Goal: Task Accomplishment & Management: Manage account settings

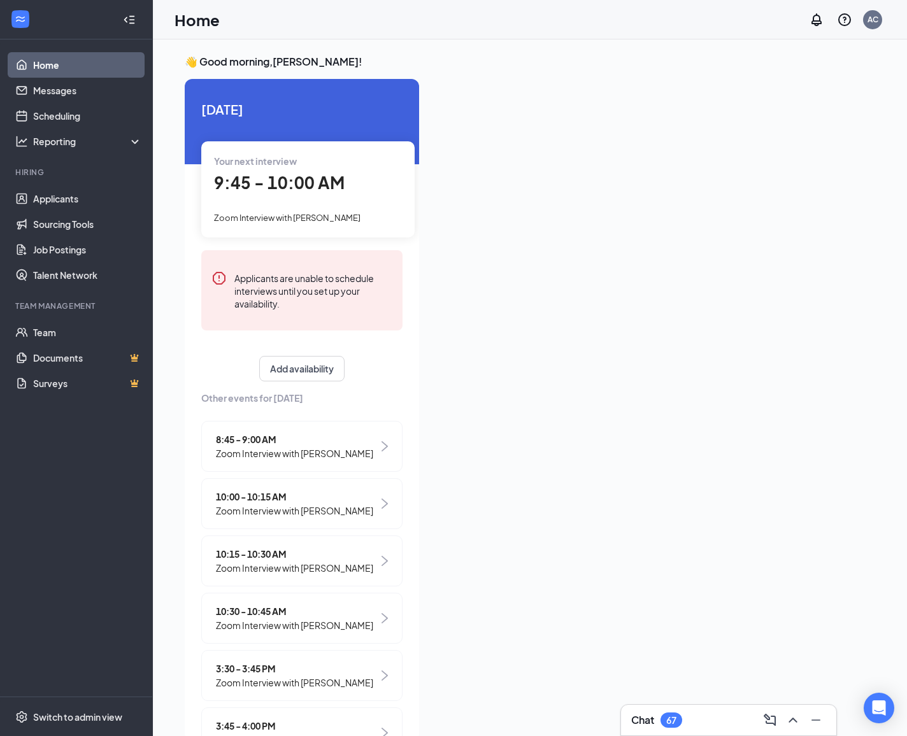
click at [276, 216] on span "Zoom Interview with [PERSON_NAME]" at bounding box center [287, 218] width 146 height 10
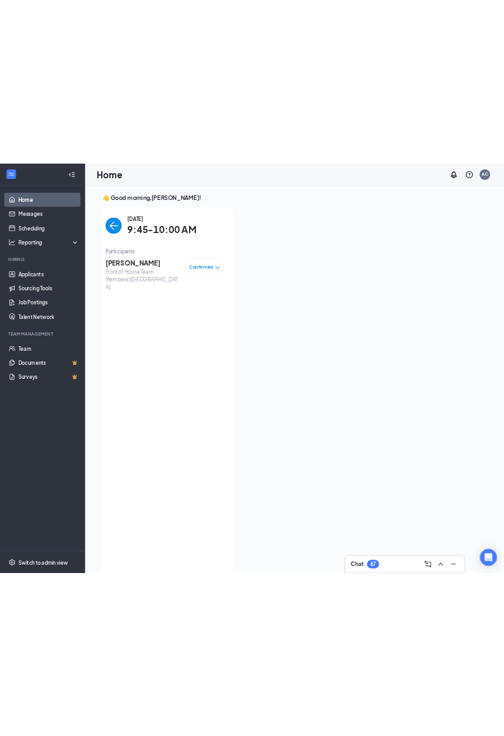
scroll to position [5, 0]
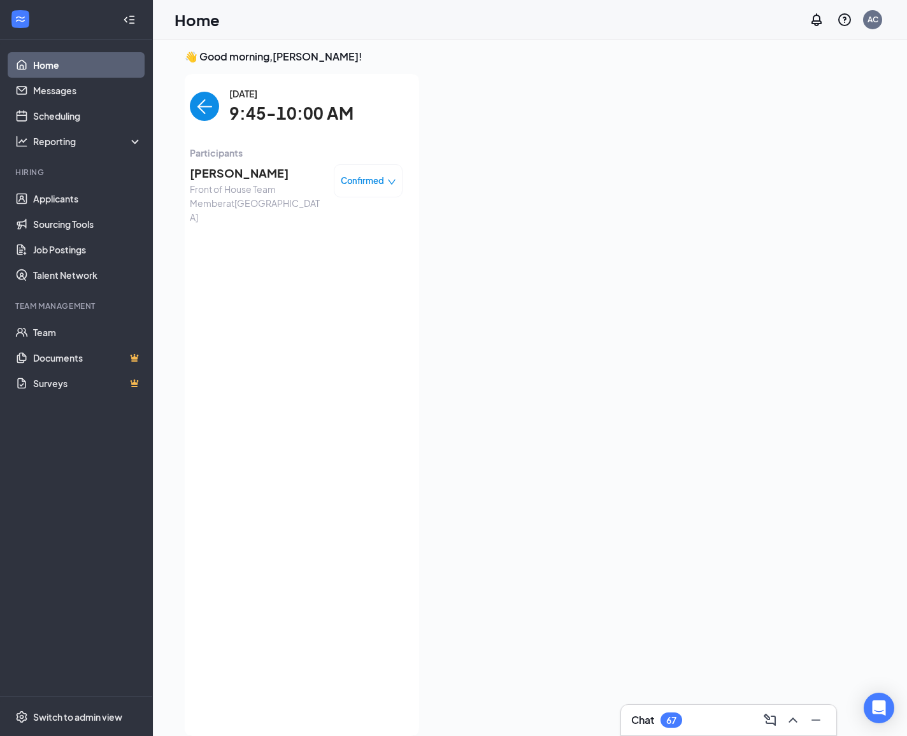
click at [243, 181] on span "[PERSON_NAME]" at bounding box center [257, 173] width 134 height 18
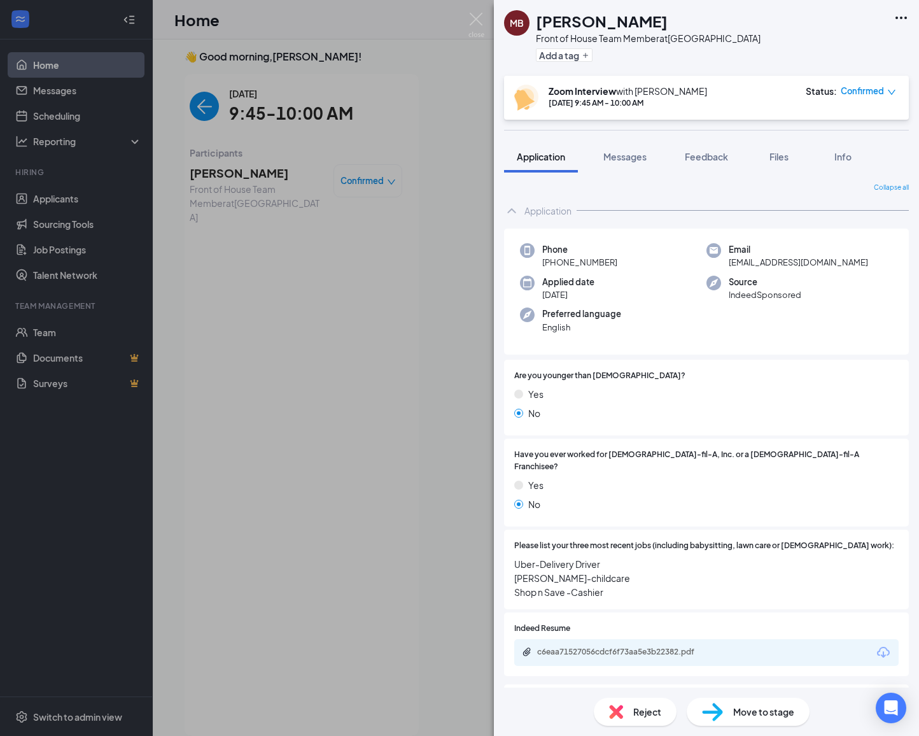
click at [781, 46] on div "MB [PERSON_NAME] Front of House Team Member at [GEOGRAPHIC_DATA] Add a tag" at bounding box center [706, 38] width 425 height 76
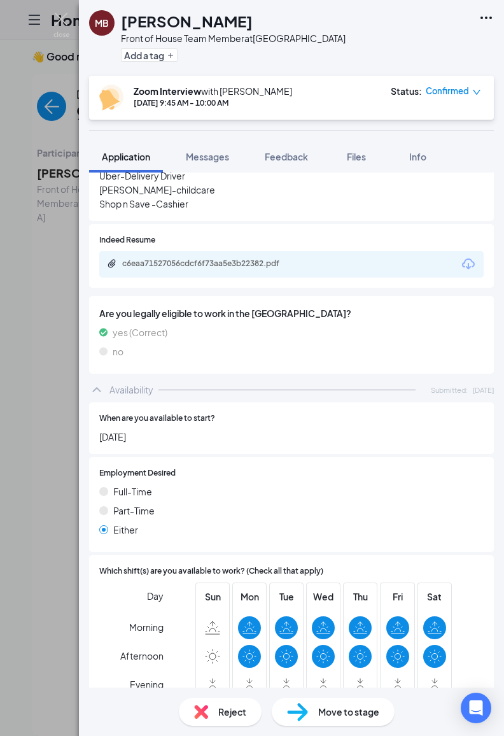
scroll to position [424, 0]
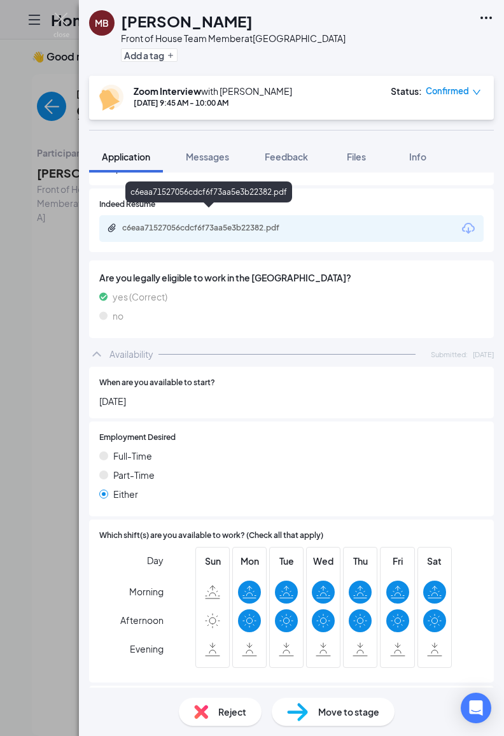
click at [194, 223] on div "c6eaa71527056cdcf6f73aa5e3b22382.pdf" at bounding box center [211, 228] width 178 height 10
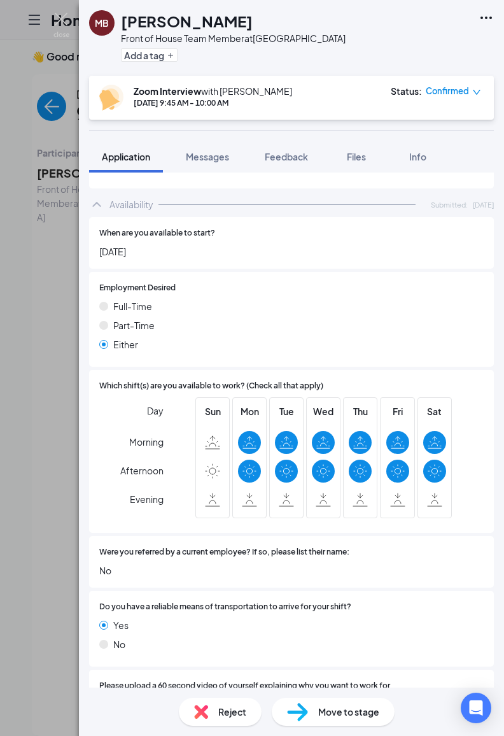
scroll to position [611, 0]
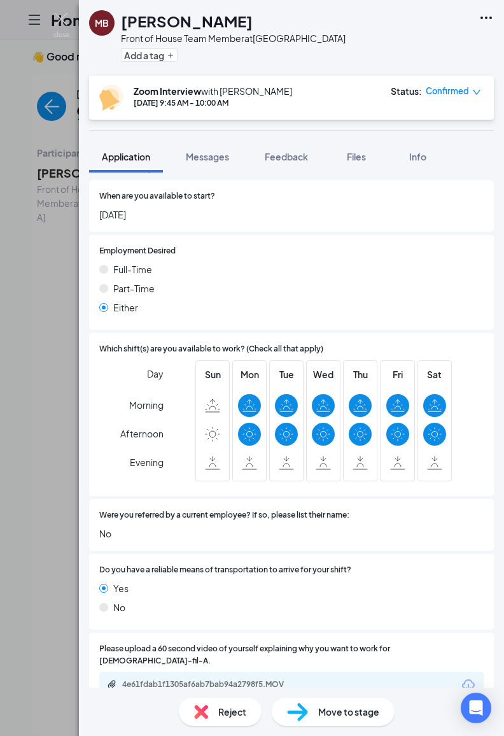
click at [331, 710] on span "Move to stage" at bounding box center [348, 712] width 61 height 14
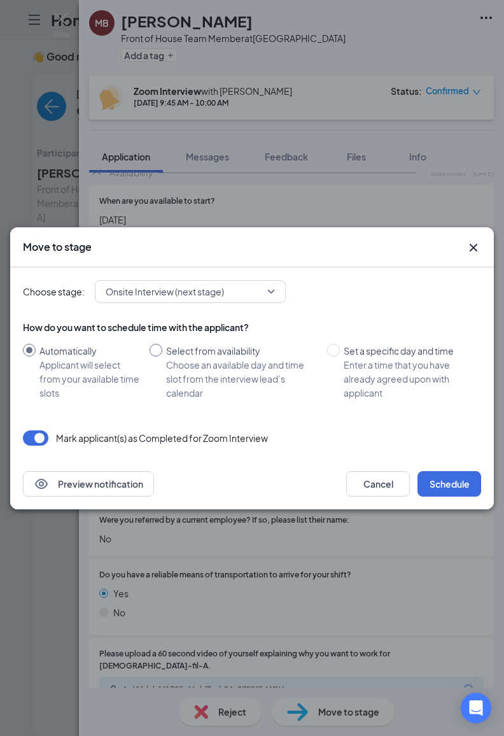
click at [245, 350] on div "Select from availability" at bounding box center [241, 351] width 151 height 14
click at [162, 350] on input "Select from availability Choose an available day and time slot from the intervi…" at bounding box center [156, 350] width 13 height 13
radio input "true"
radio input "false"
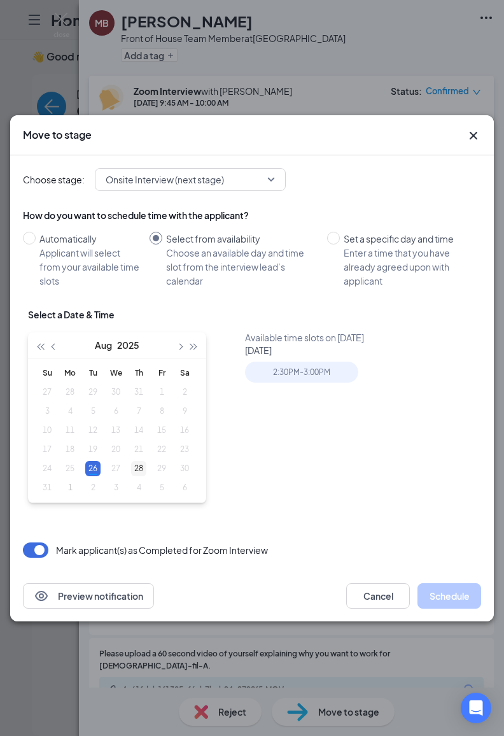
type input "[DATE]"
click at [134, 474] on div "28" at bounding box center [138, 468] width 15 height 15
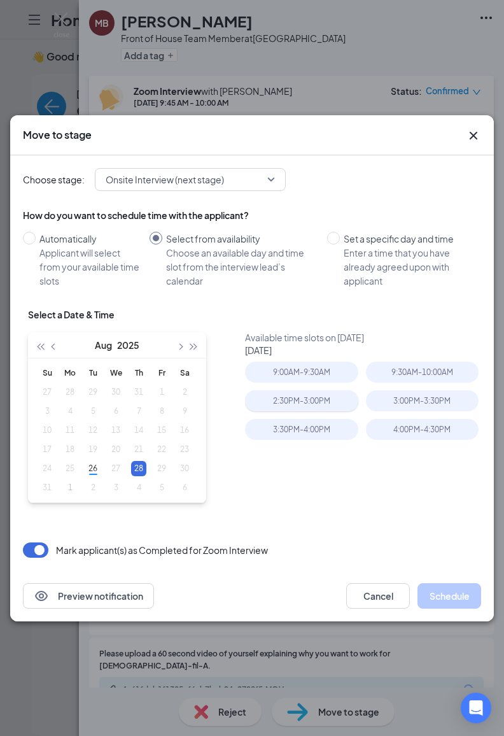
click at [289, 404] on div "2:30PM - 3:00PM" at bounding box center [301, 400] width 113 height 21
click at [452, 597] on button "Schedule" at bounding box center [450, 595] width 64 height 25
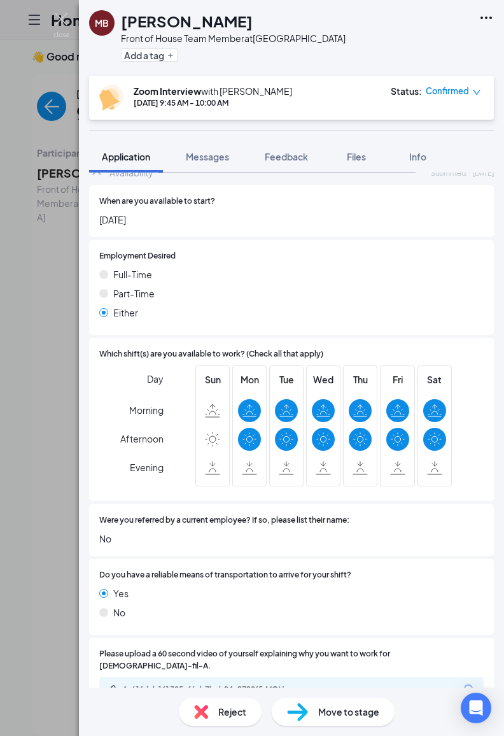
click at [332, 70] on div "MB [PERSON_NAME] Front of House Team Member at [GEOGRAPHIC_DATA] Add a tag" at bounding box center [291, 38] width 425 height 76
click at [492, 18] on icon "Ellipses" at bounding box center [486, 17] width 15 height 15
click at [275, 213] on span "[DATE]" at bounding box center [291, 220] width 385 height 14
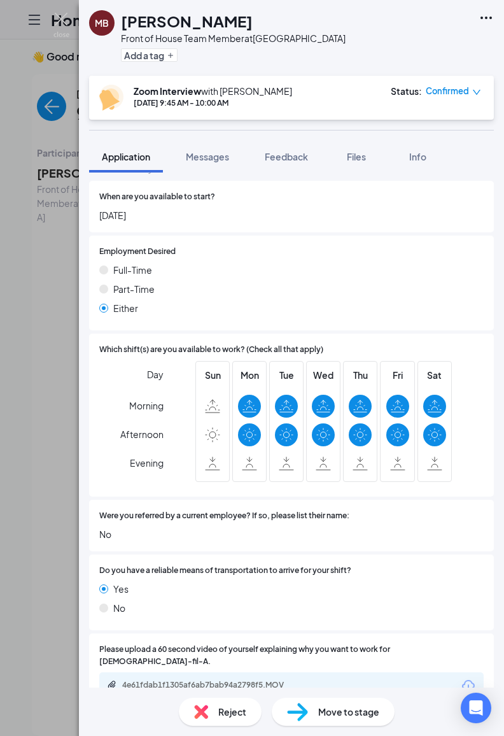
scroll to position [611, 0]
drag, startPoint x: 475, startPoint y: 265, endPoint x: 466, endPoint y: 264, distance: 8.9
click at [475, 265] on div "Employment Desired [DEMOGRAPHIC_DATA] [DEMOGRAPHIC_DATA] Either" at bounding box center [291, 282] width 405 height 95
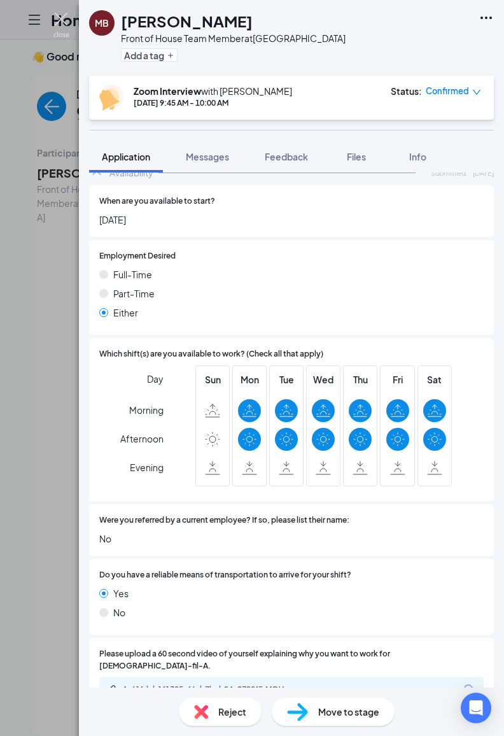
click at [60, 20] on img at bounding box center [61, 25] width 16 height 25
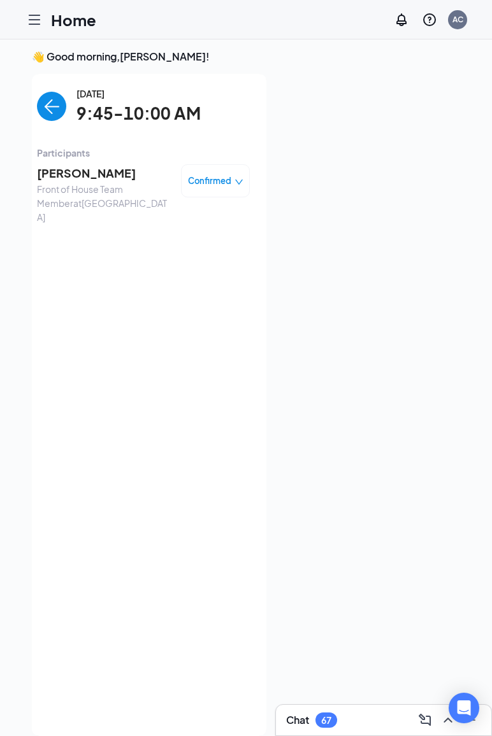
click at [46, 113] on img "back-button" at bounding box center [51, 106] width 29 height 29
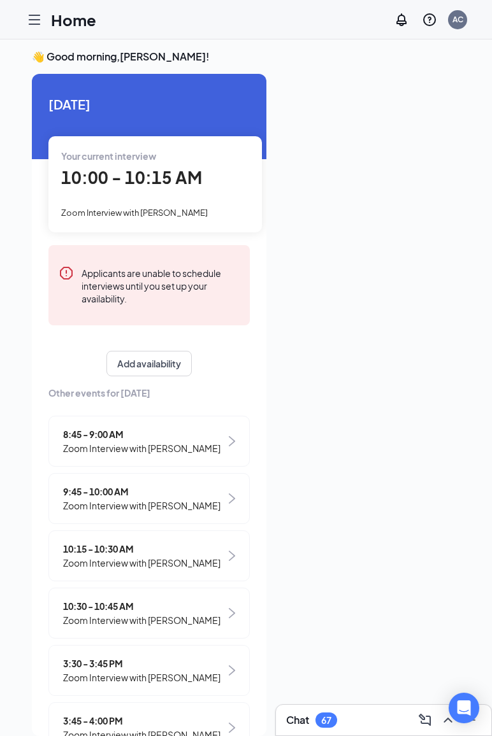
click at [97, 427] on span "8:45 - 9:00 AM" at bounding box center [141, 434] width 157 height 14
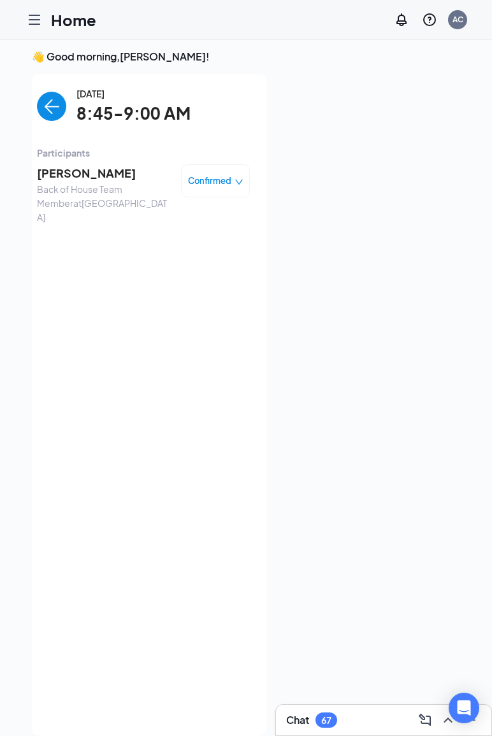
click at [39, 107] on img "back-button" at bounding box center [51, 106] width 29 height 29
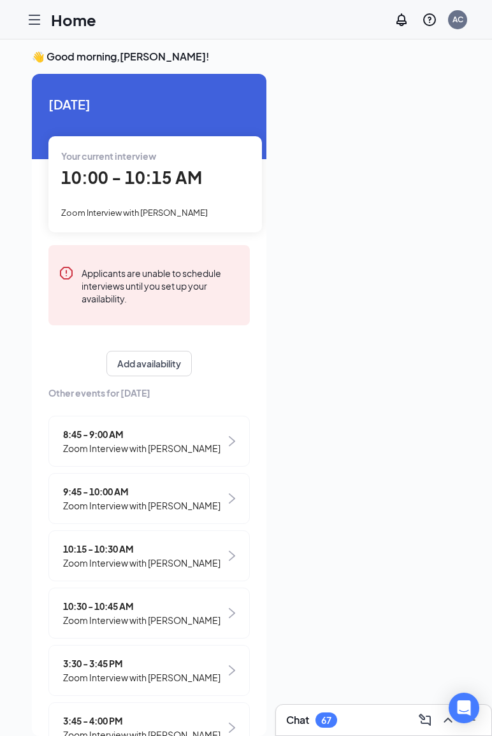
click at [101, 186] on span "10:00 - 10:15 AM" at bounding box center [131, 177] width 141 height 21
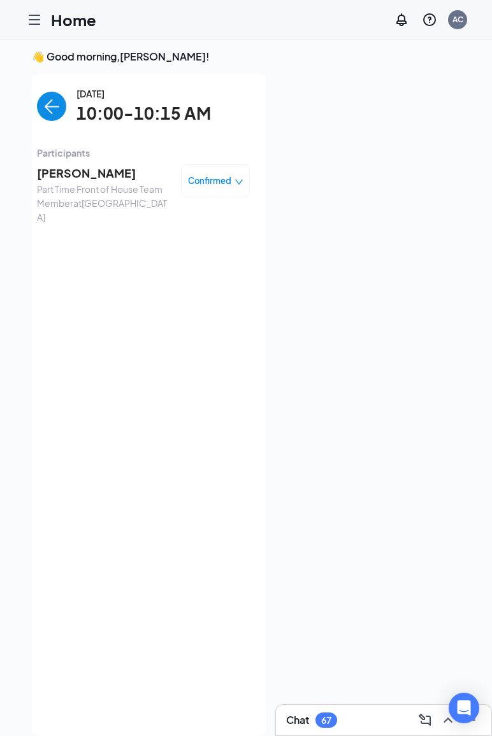
click at [85, 174] on span "[PERSON_NAME]" at bounding box center [104, 173] width 134 height 18
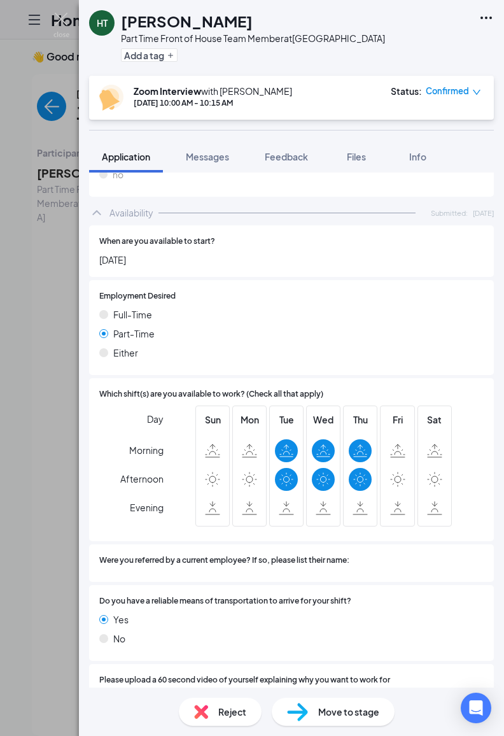
scroll to position [651, 0]
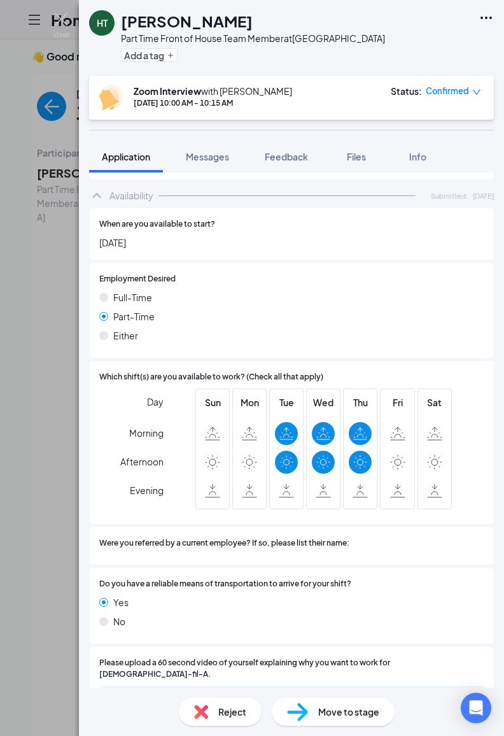
click at [250, 232] on div "When are you available to start? [DATE]" at bounding box center [291, 234] width 405 height 52
click at [324, 290] on div "Full-Time" at bounding box center [291, 297] width 385 height 14
click at [392, 329] on div "Either" at bounding box center [291, 336] width 385 height 14
click at [325, 717] on span "Move to stage" at bounding box center [348, 712] width 61 height 14
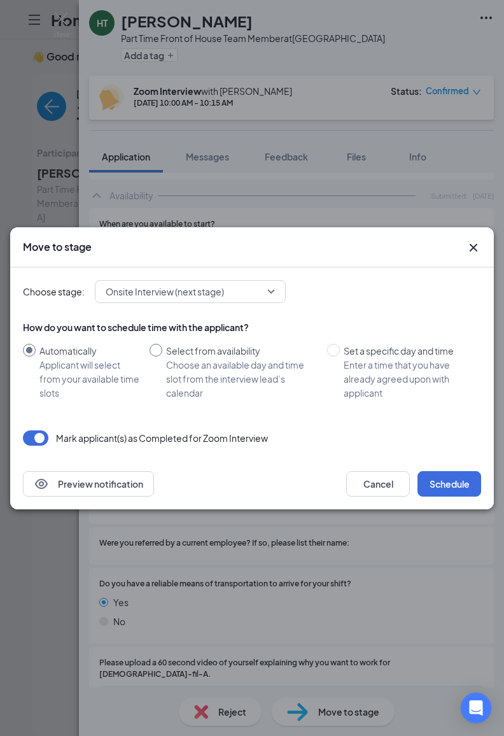
click at [187, 348] on div "Select from availability" at bounding box center [241, 351] width 151 height 14
click at [162, 348] on input "Select from availability Choose an available day and time slot from the intervi…" at bounding box center [156, 350] width 13 height 13
radio input "true"
radio input "false"
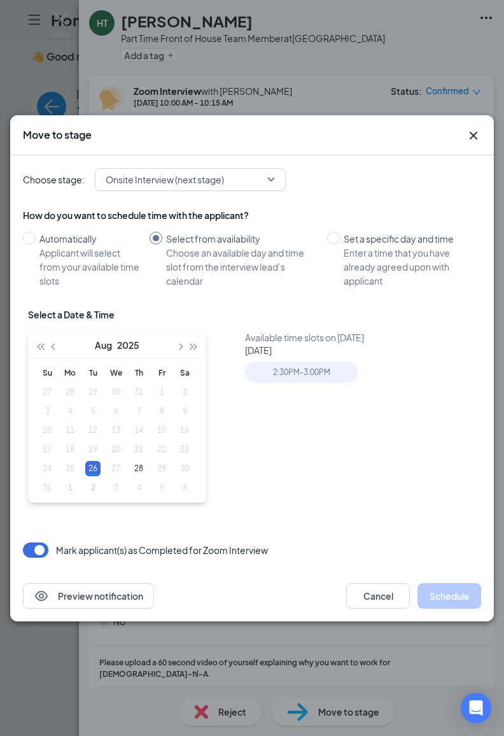
drag, startPoint x: 136, startPoint y: 471, endPoint x: 156, endPoint y: 478, distance: 20.7
click at [136, 471] on div "28" at bounding box center [138, 468] width 15 height 15
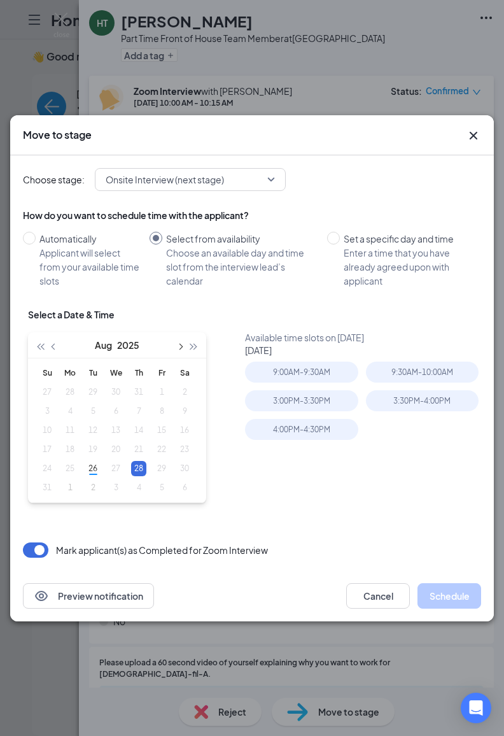
click at [183, 347] on button "button" at bounding box center [180, 344] width 14 height 25
click at [69, 392] on div "1" at bounding box center [69, 392] width 15 height 15
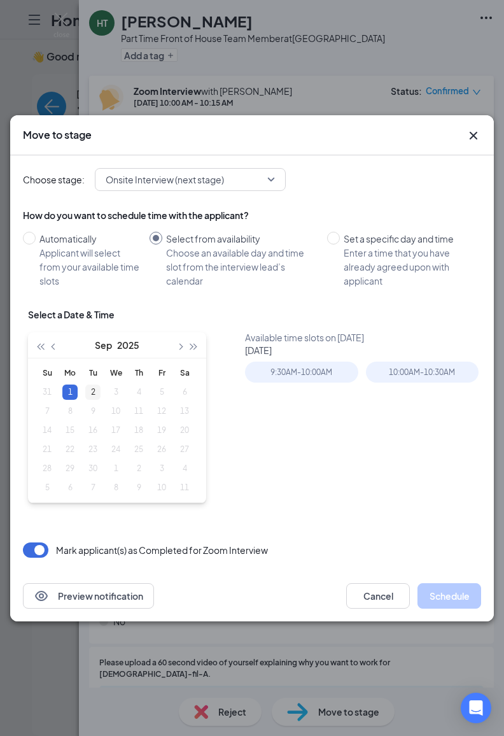
click at [85, 390] on div "2" at bounding box center [92, 392] width 15 height 15
click at [68, 387] on div "1" at bounding box center [69, 392] width 15 height 15
click at [88, 390] on div "2" at bounding box center [92, 392] width 15 height 15
click at [73, 390] on div "1" at bounding box center [69, 392] width 15 height 15
type input "[DATE]"
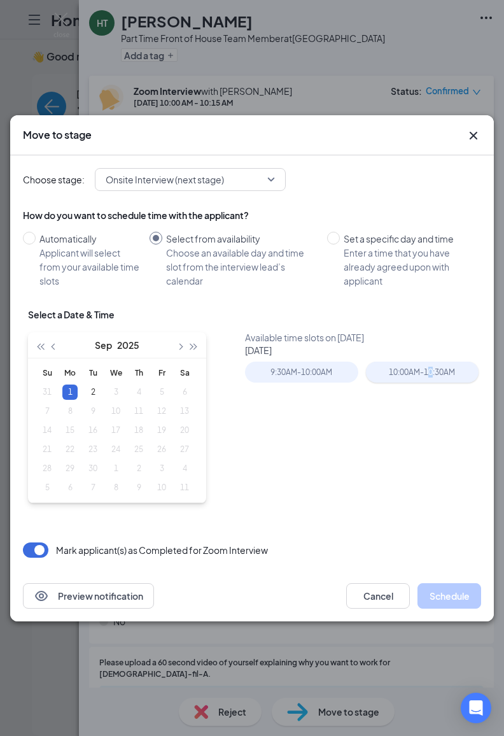
click at [430, 369] on div "10:00AM - 10:30AM" at bounding box center [422, 372] width 113 height 21
drag, startPoint x: 430, startPoint y: 369, endPoint x: 383, endPoint y: 423, distance: 71.8
click at [383, 423] on div "Available time slots on [DATE] [DATE] 9:30AM - 10:00AM 10:00AM - 10:30AM" at bounding box center [365, 426] width 241 height 191
click at [453, 592] on button "Schedule" at bounding box center [450, 595] width 64 height 25
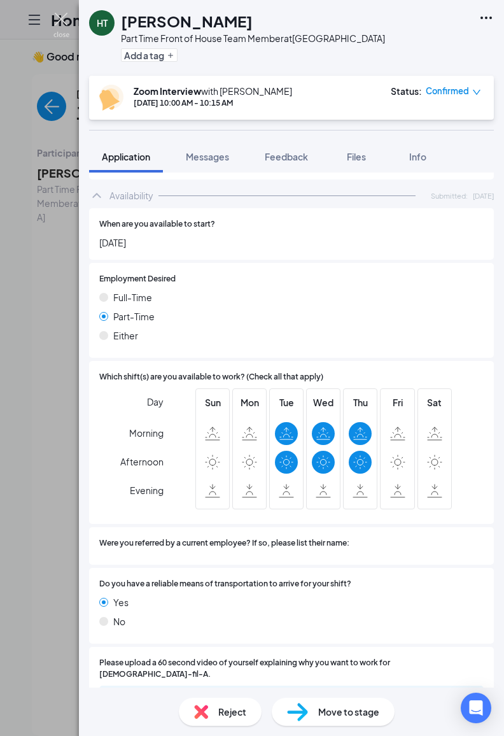
click at [60, 15] on img at bounding box center [61, 25] width 16 height 25
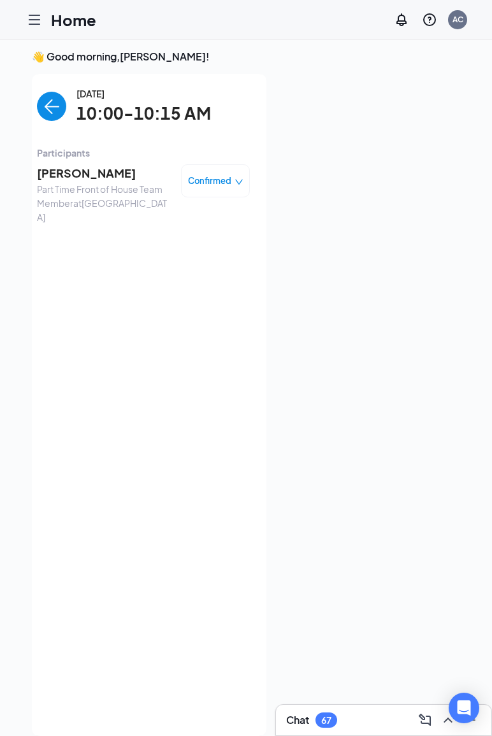
click at [37, 96] on img "back-button" at bounding box center [51, 106] width 29 height 29
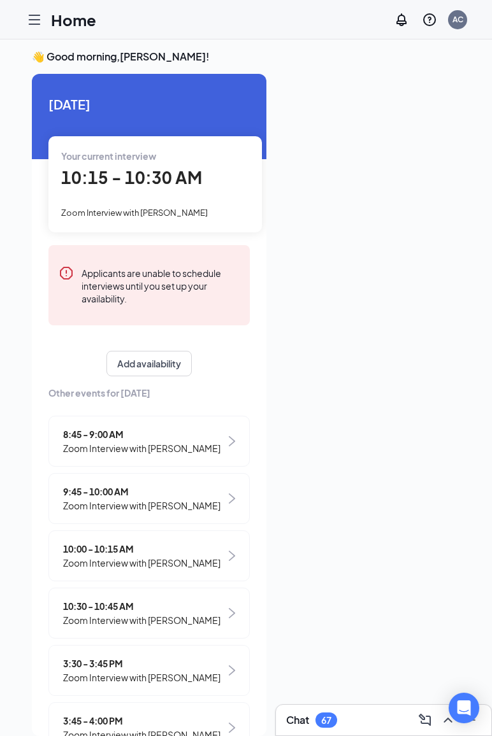
click at [177, 197] on div "Your current interview 10:15 - 10:30 AM Zoom Interview with [PERSON_NAME]" at bounding box center [154, 184] width 213 height 96
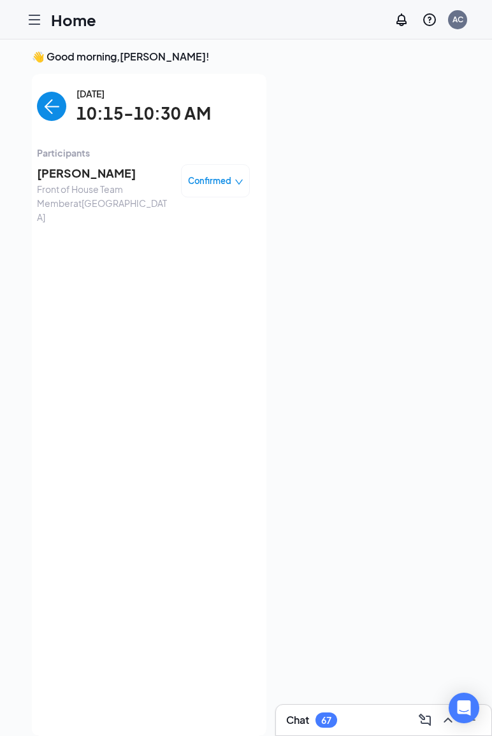
click at [94, 178] on span "[PERSON_NAME]" at bounding box center [104, 173] width 134 height 18
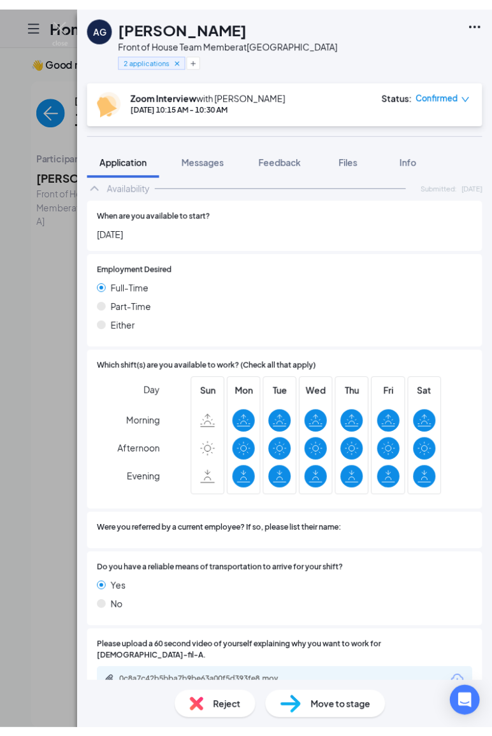
scroll to position [683, 0]
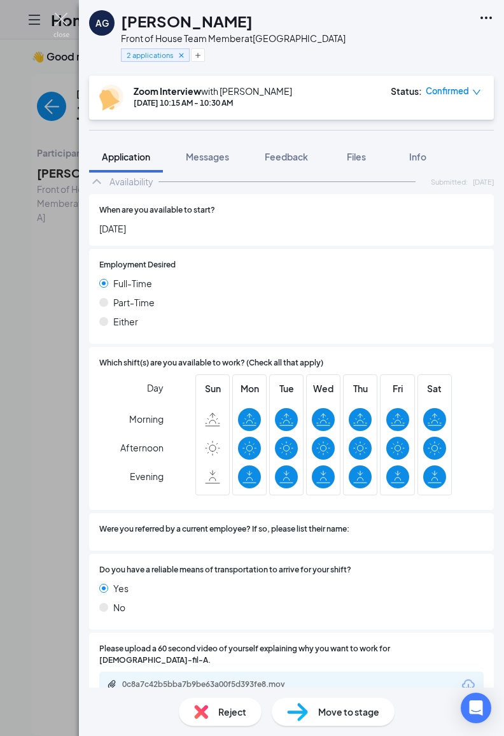
click at [63, 17] on img at bounding box center [61, 25] width 16 height 25
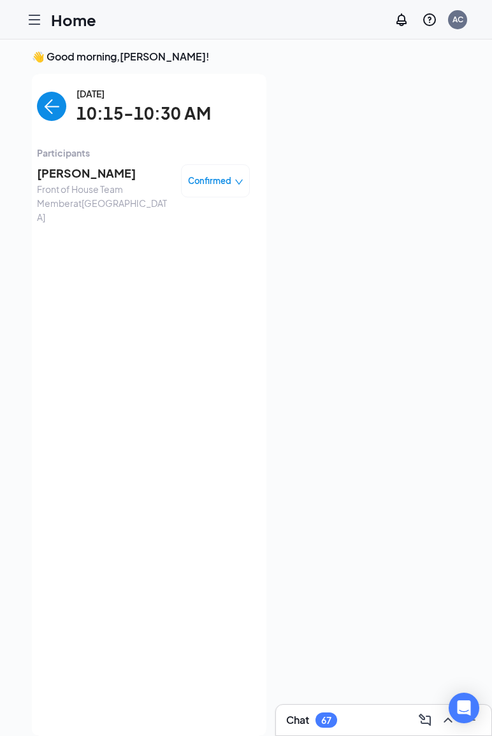
click at [43, 101] on img "back-button" at bounding box center [51, 106] width 29 height 29
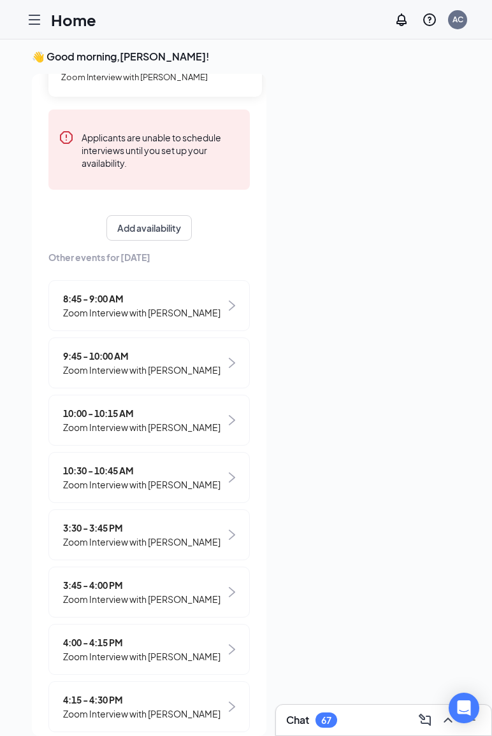
scroll to position [169, 0]
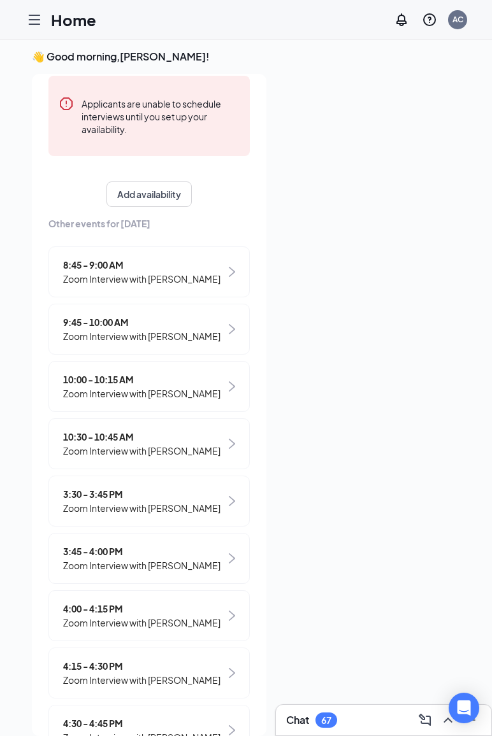
click at [124, 448] on span "Zoom Interview with [PERSON_NAME]" at bounding box center [141, 451] width 157 height 14
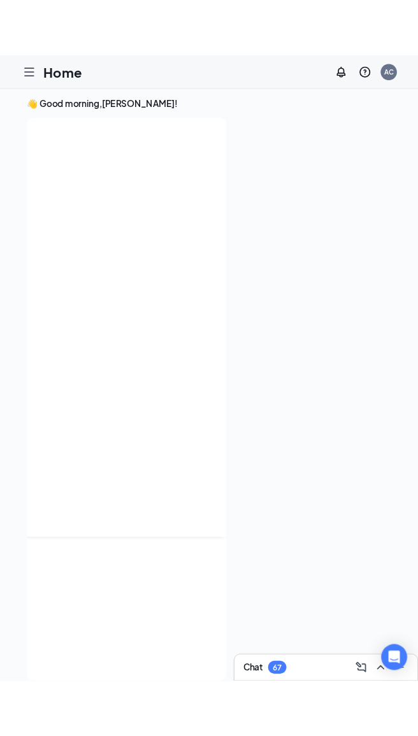
scroll to position [0, 0]
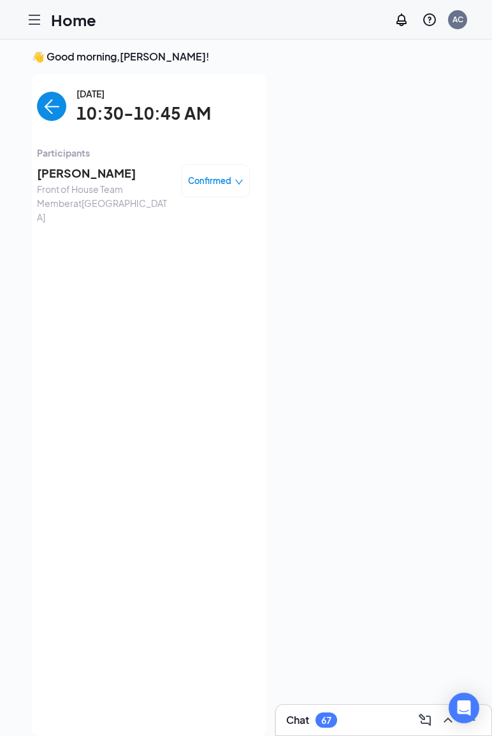
drag, startPoint x: 124, startPoint y: 448, endPoint x: 66, endPoint y: 176, distance: 278.7
click at [66, 176] on span "[PERSON_NAME]" at bounding box center [104, 173] width 134 height 18
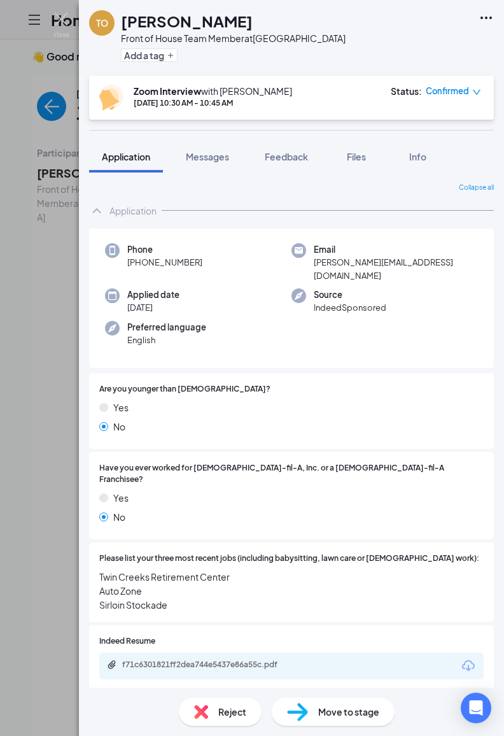
drag, startPoint x: 460, startPoint y: 296, endPoint x: 434, endPoint y: 299, distance: 26.3
click at [460, 299] on div "Source IndeedSponsored" at bounding box center [385, 301] width 187 height 26
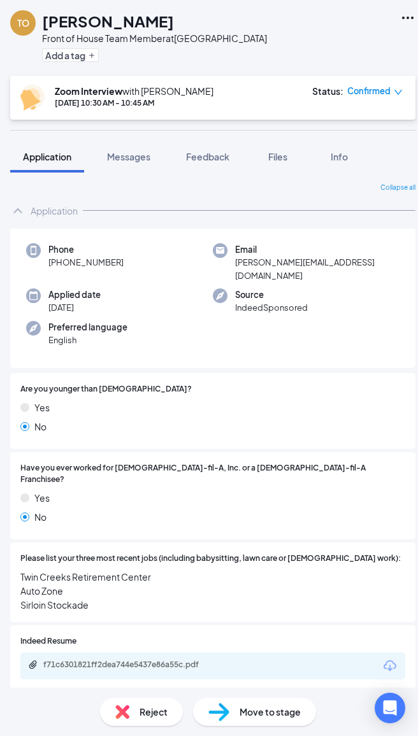
click at [196, 383] on div at bounding box center [298, 389] width 213 height 12
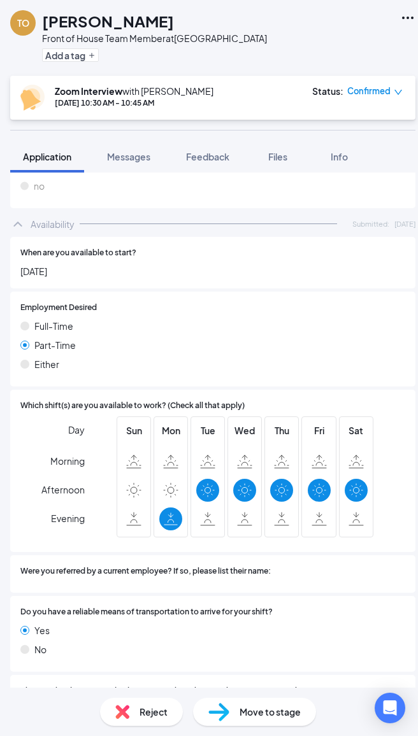
scroll to position [597, 0]
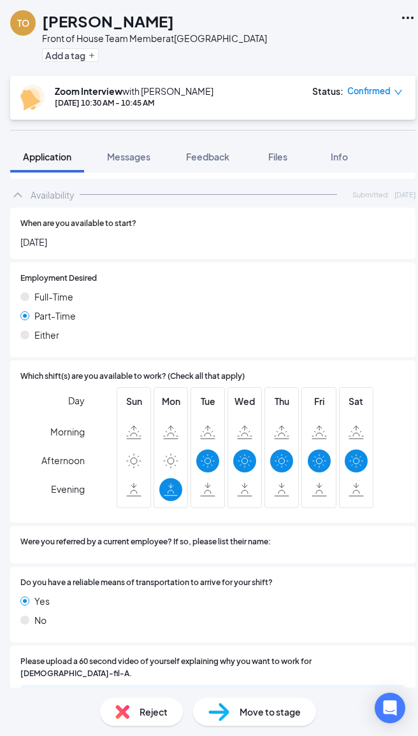
drag, startPoint x: 200, startPoint y: 259, endPoint x: 188, endPoint y: 271, distance: 16.7
click at [200, 273] on div at bounding box center [251, 279] width 308 height 12
drag, startPoint x: 241, startPoint y: 713, endPoint x: 255, endPoint y: 714, distance: 14.1
click at [242, 712] on span "Move to stage" at bounding box center [269, 712] width 61 height 14
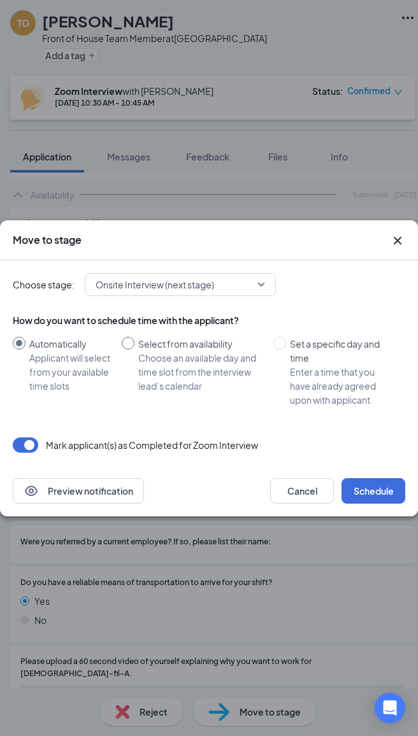
click at [214, 359] on div "Choose an available day and time slot from the interview lead’s calendar" at bounding box center [200, 372] width 125 height 42
click at [134, 350] on input "Select from availability Choose an available day and time slot from the intervi…" at bounding box center [128, 343] width 13 height 13
radio input "true"
radio input "false"
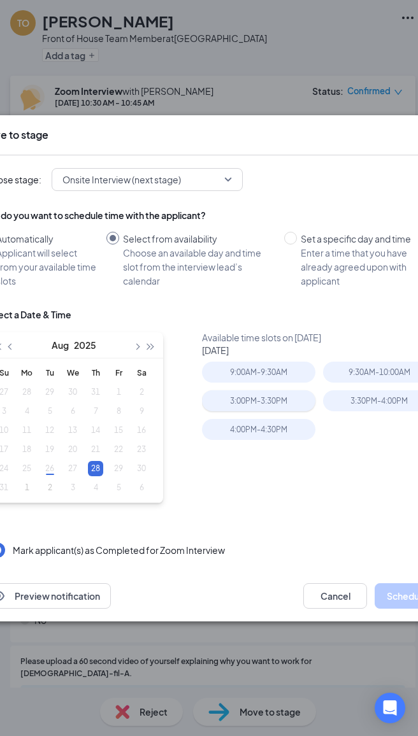
click at [253, 395] on div "3:00PM - 3:30PM" at bounding box center [258, 400] width 113 height 21
click at [401, 588] on button "Schedule" at bounding box center [406, 595] width 64 height 25
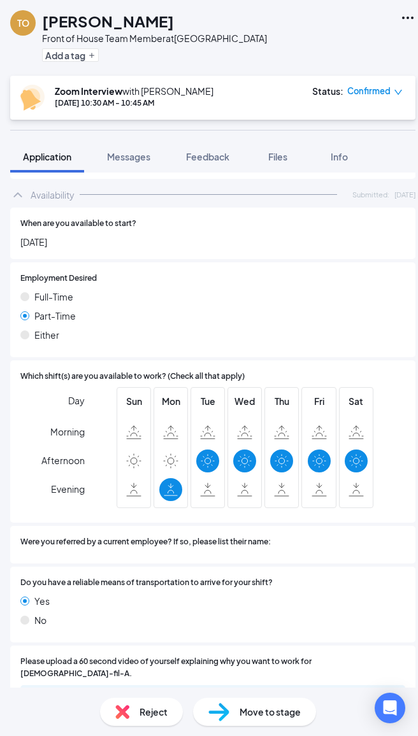
click at [384, 613] on div "No" at bounding box center [212, 620] width 385 height 14
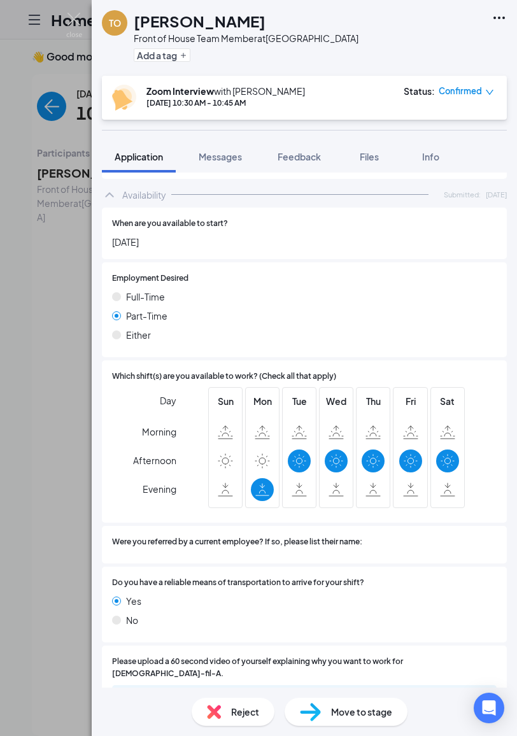
drag, startPoint x: 45, startPoint y: 666, endPoint x: 34, endPoint y: 656, distance: 14.0
click at [44, 667] on div "TO [PERSON_NAME] Front of House Team Member at [GEOGRAPHIC_DATA] Add a tag Zoom…" at bounding box center [258, 368] width 517 height 736
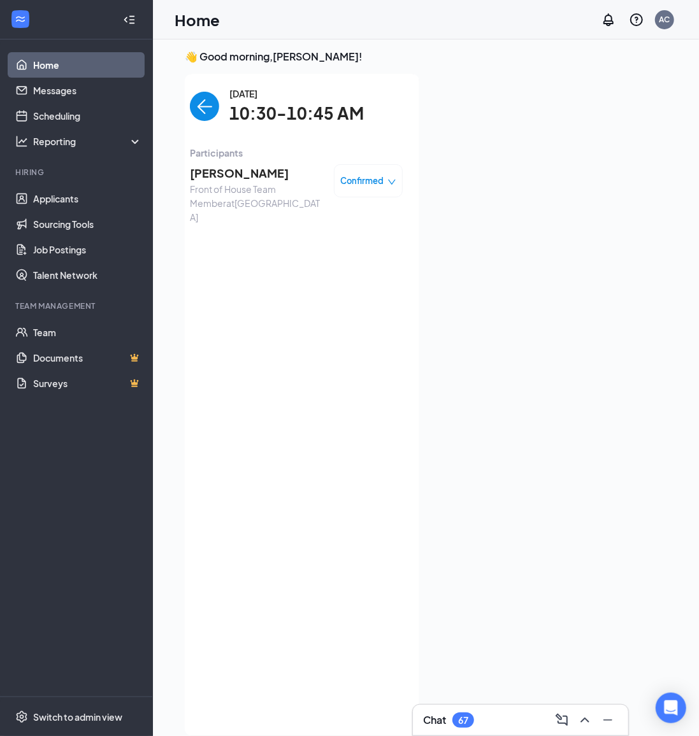
click at [318, 656] on div "[DATE] 10:30-10:45 AM Participants [PERSON_NAME] Front of House Team Member at …" at bounding box center [296, 405] width 213 height 637
click at [321, 662] on div "[DATE] 10:30-10:45 AM Participants [PERSON_NAME] Front of House Team Member at …" at bounding box center [296, 405] width 213 height 637
click at [248, 176] on span "[PERSON_NAME]" at bounding box center [257, 173] width 134 height 18
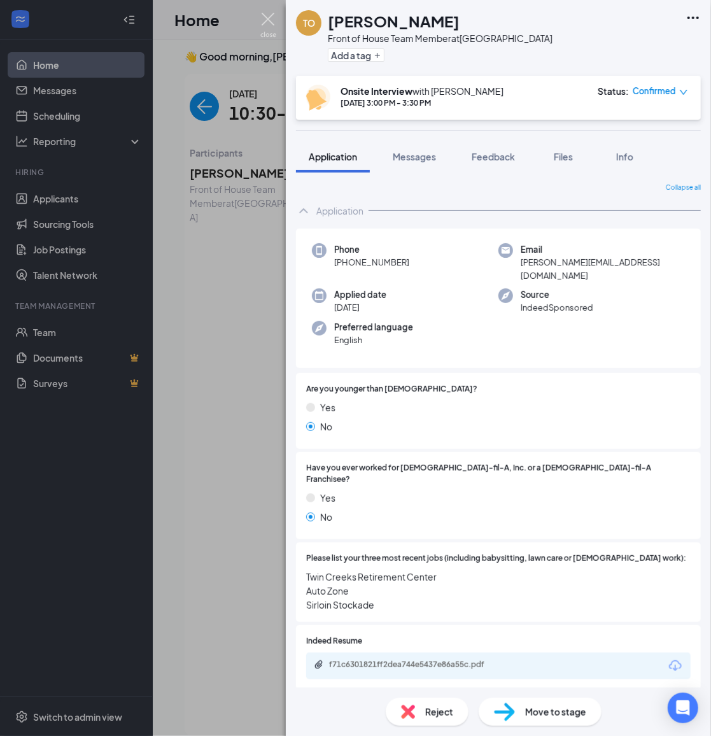
click at [254, 18] on div "TO [PERSON_NAME] Front of House Team Member at [GEOGRAPHIC_DATA] Add a tag Onsi…" at bounding box center [355, 368] width 711 height 736
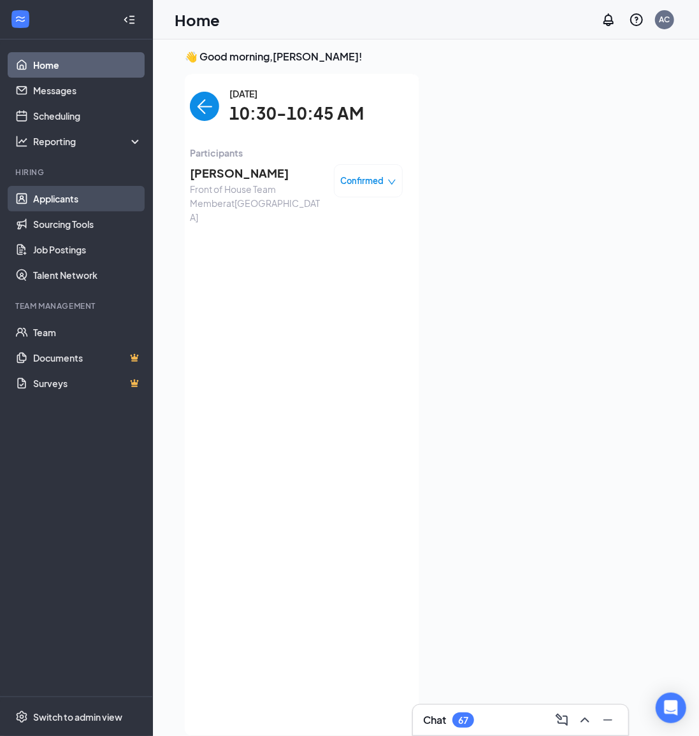
click at [80, 204] on link "Applicants" at bounding box center [87, 198] width 109 height 25
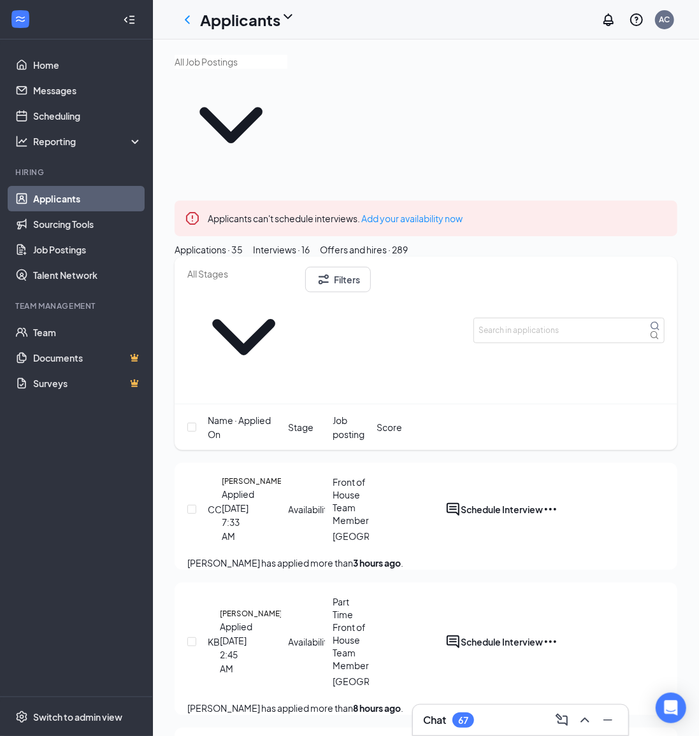
click at [408, 243] on div "Offers and hires · 289" at bounding box center [364, 250] width 88 height 14
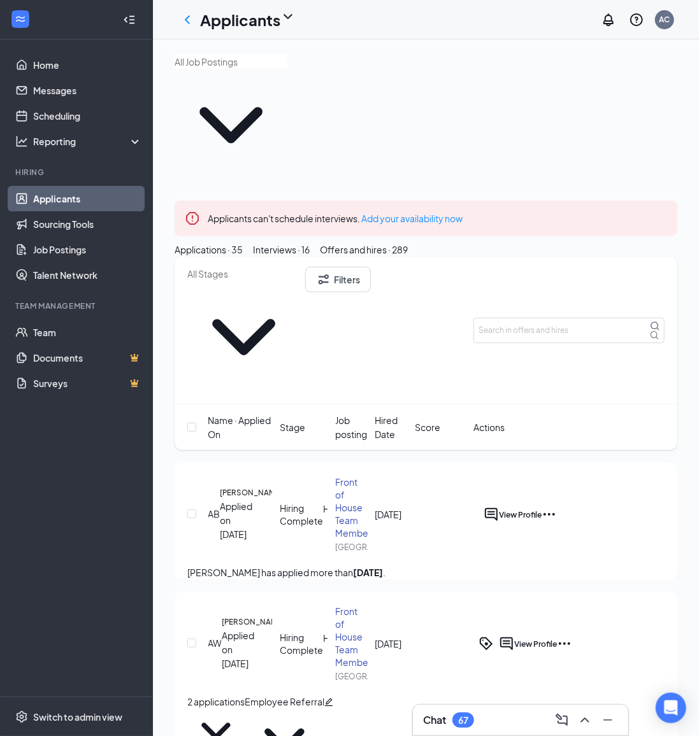
click at [394, 413] on span "Hired Date" at bounding box center [392, 427] width 34 height 28
click at [309, 243] on button "Interviews · 16" at bounding box center [281, 250] width 57 height 14
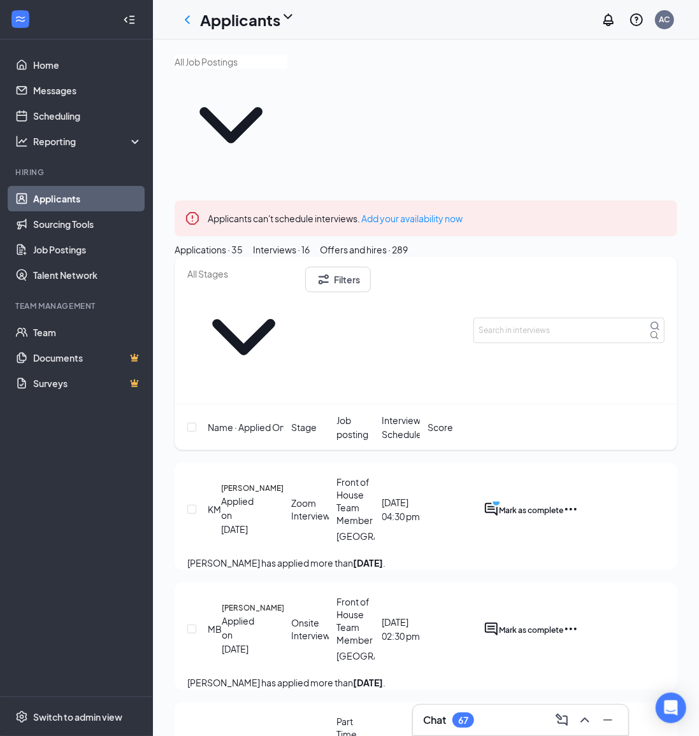
click at [300, 267] on span at bounding box center [243, 330] width 113 height 127
click at [264, 283] on div "Zoom Interview (9)" at bounding box center [225, 276] width 76 height 14
type input "Zoom Interview (9)"
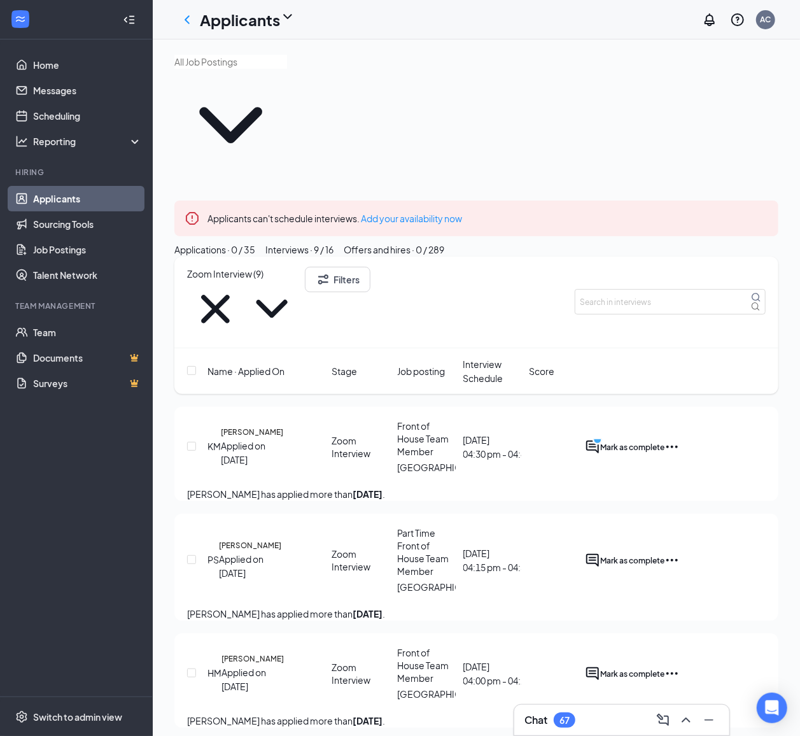
click at [292, 364] on div "Name · Applied On" at bounding box center [266, 371] width 117 height 14
click at [244, 281] on icon "Cross" at bounding box center [215, 309] width 57 height 57
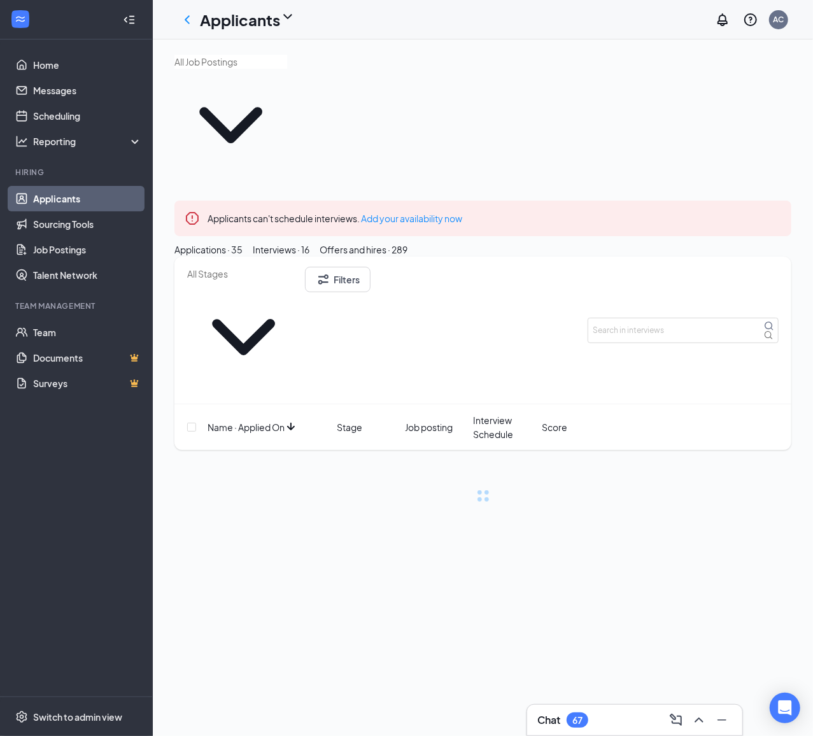
click at [275, 319] on icon "ChevronDown" at bounding box center [243, 337] width 63 height 36
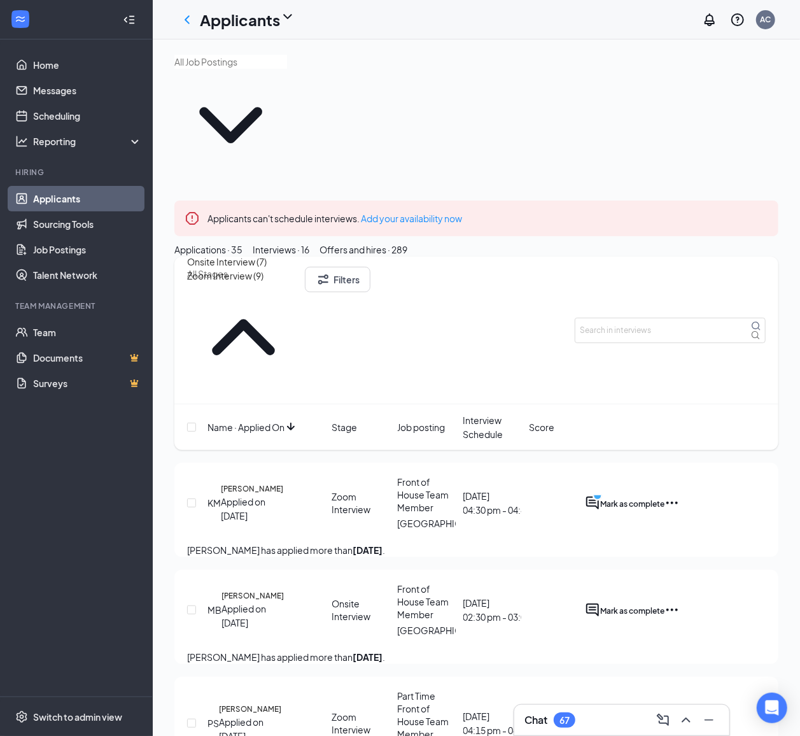
click at [267, 269] on div "Onsite Interview (7)" at bounding box center [227, 262] width 80 height 14
type input "Onsite Interview (7)"
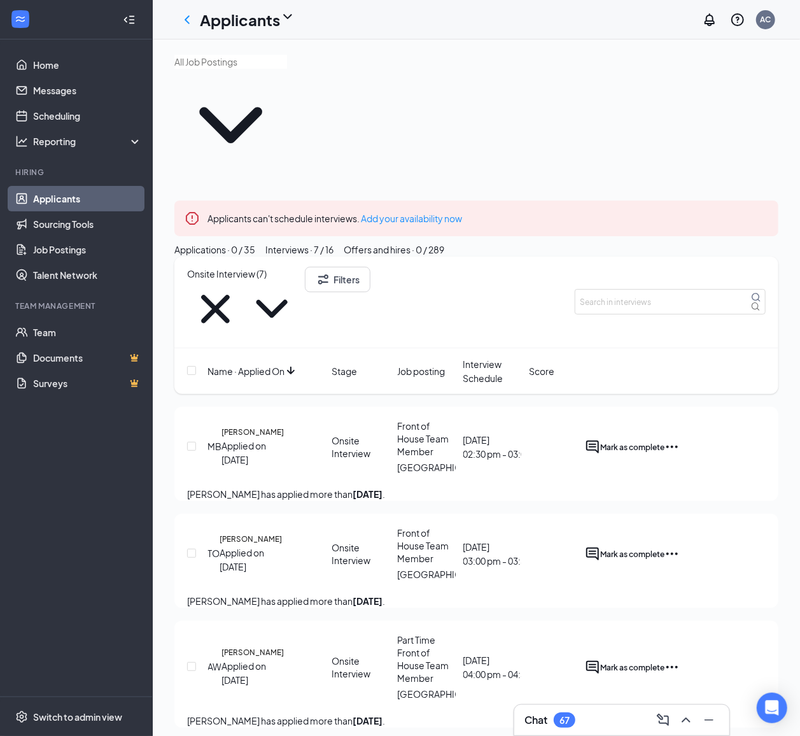
click at [286, 364] on div "Name · Applied On" at bounding box center [266, 371] width 117 height 14
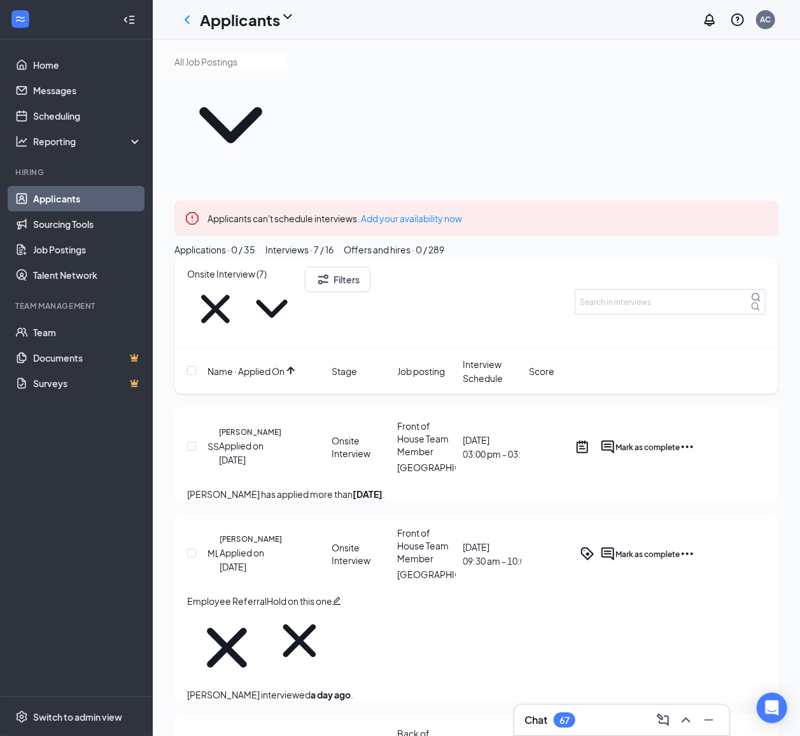
click at [483, 357] on span "Interview Schedule" at bounding box center [494, 371] width 60 height 28
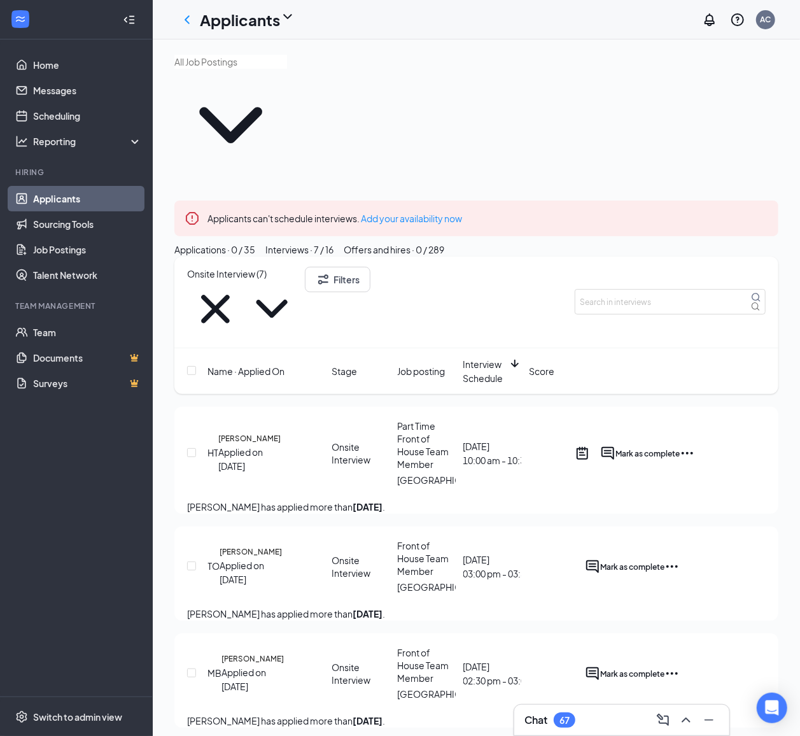
click at [483, 357] on span "Interview Schedule" at bounding box center [486, 371] width 45 height 28
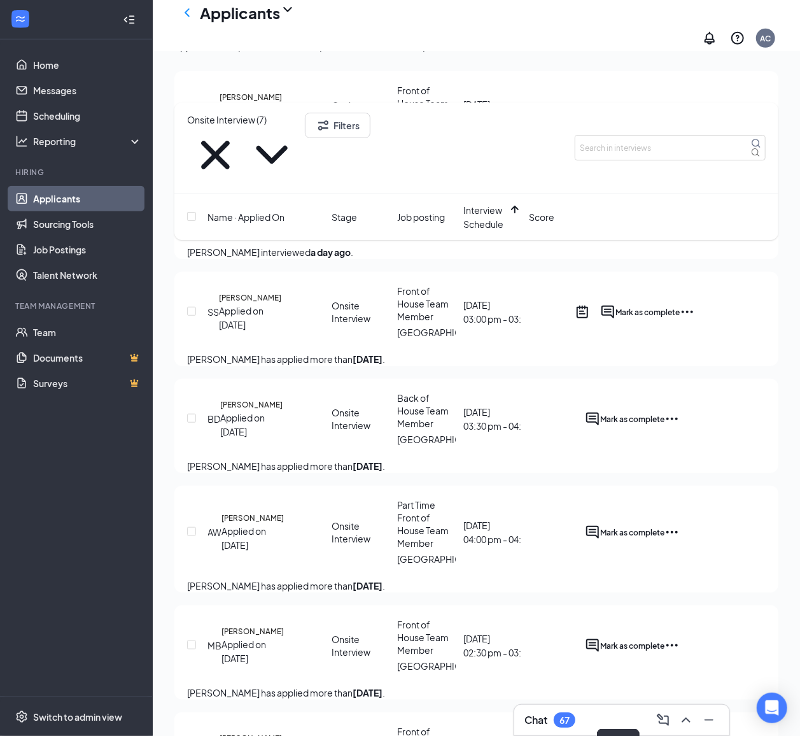
scroll to position [424, 0]
